Goal: Entertainment & Leisure: Consume media (video, audio)

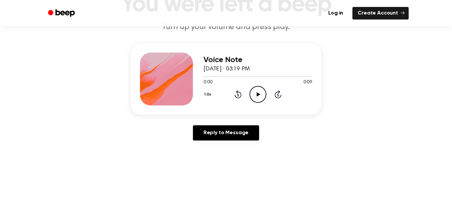
click at [255, 97] on icon "Play Audio" at bounding box center [258, 94] width 17 height 17
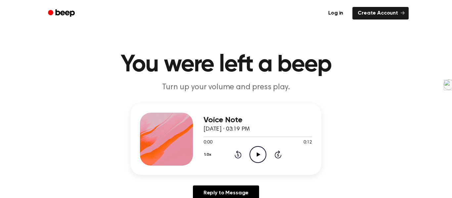
click at [257, 153] on icon at bounding box center [259, 155] width 4 height 4
click at [256, 157] on icon "Play Audio" at bounding box center [258, 154] width 17 height 17
click at [259, 154] on icon at bounding box center [259, 155] width 4 height 4
click at [254, 148] on icon "Play Audio" at bounding box center [258, 154] width 17 height 17
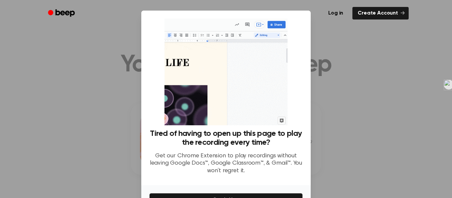
scroll to position [41, 0]
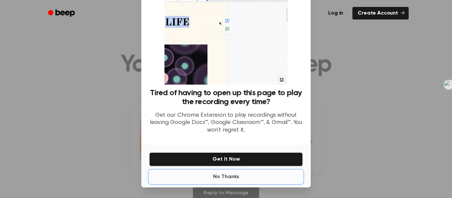
click at [226, 176] on button "No Thanks" at bounding box center [226, 177] width 154 height 13
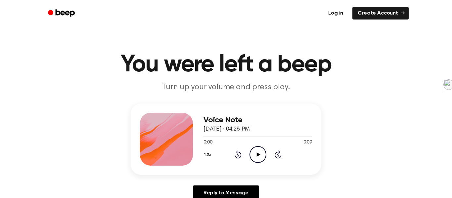
click at [256, 155] on icon "Play Audio" at bounding box center [258, 154] width 17 height 17
click at [256, 151] on icon "Play Audio" at bounding box center [258, 154] width 17 height 17
click at [261, 154] on icon "Play Audio" at bounding box center [258, 154] width 17 height 17
click at [256, 157] on icon "Play Audio" at bounding box center [258, 154] width 17 height 17
click at [260, 157] on icon "Play Audio" at bounding box center [258, 154] width 17 height 17
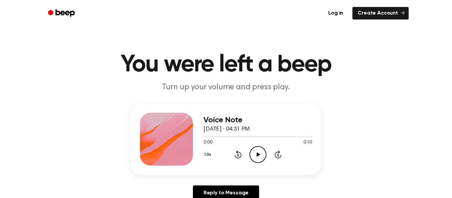
click at [258, 158] on icon "Play Audio" at bounding box center [258, 154] width 17 height 17
click at [253, 158] on icon "Play Audio" at bounding box center [258, 154] width 17 height 17
click at [254, 146] on icon "Play Audio" at bounding box center [258, 154] width 17 height 17
click at [252, 158] on icon "Play Audio" at bounding box center [258, 154] width 17 height 17
click at [254, 151] on icon "Play Audio" at bounding box center [258, 154] width 17 height 17
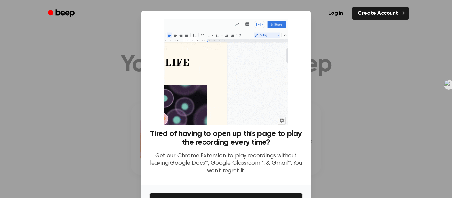
scroll to position [41, 0]
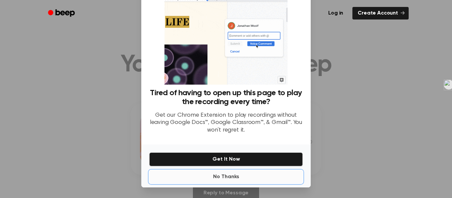
click at [229, 176] on button "No Thanks" at bounding box center [226, 177] width 154 height 13
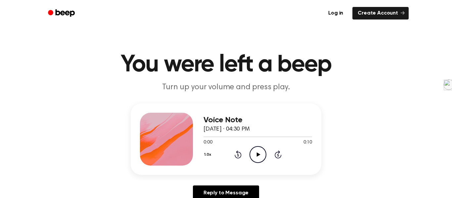
click at [258, 154] on icon at bounding box center [259, 155] width 4 height 4
